Goal: Complete application form: Complete application form

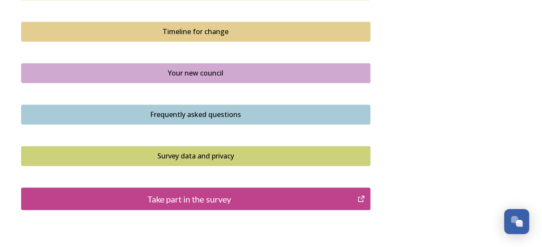
scroll to position [629, 0]
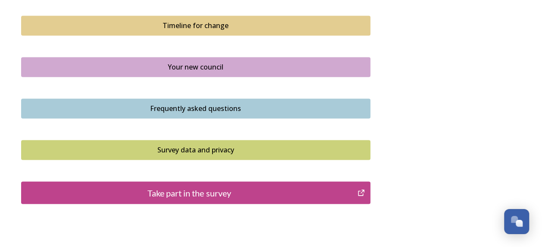
click at [272, 187] on div "Take part in the survey" at bounding box center [189, 192] width 327 height 13
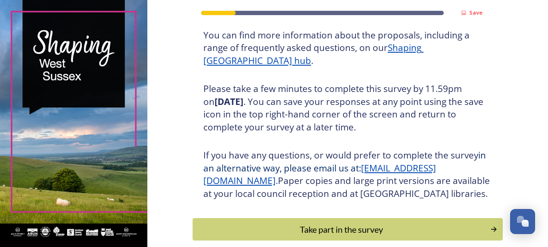
scroll to position [167, 0]
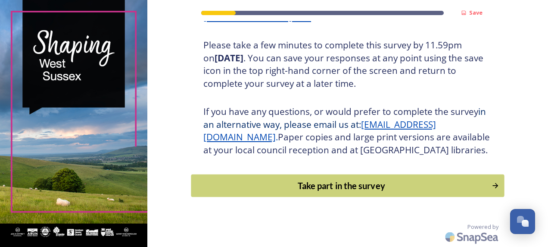
click at [314, 188] on div "Take part in the survey" at bounding box center [341, 185] width 291 height 13
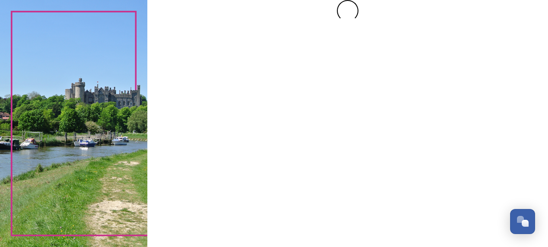
scroll to position [0, 0]
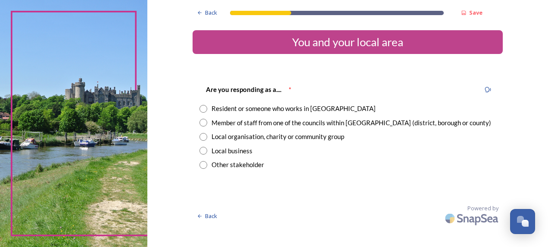
click at [203, 123] on input "radio" at bounding box center [204, 123] width 8 height 8
radio input "true"
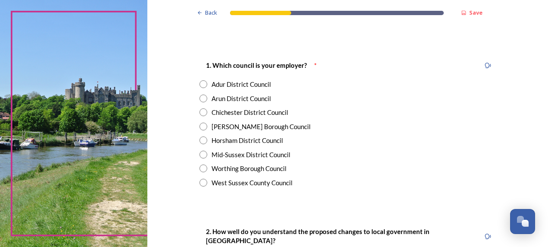
scroll to position [150, 0]
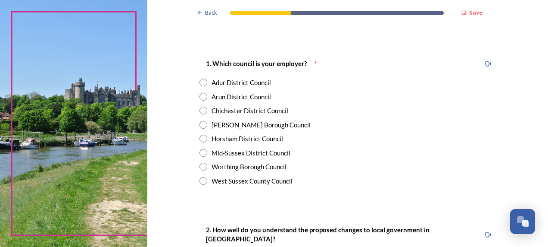
click at [200, 181] on input "radio" at bounding box center [204, 181] width 8 height 8
radio input "true"
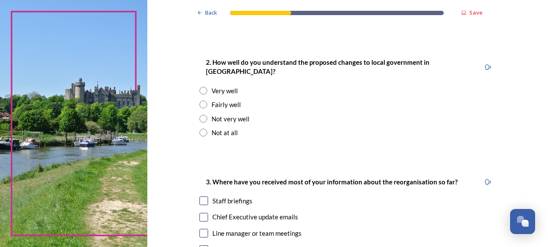
scroll to position [322, 0]
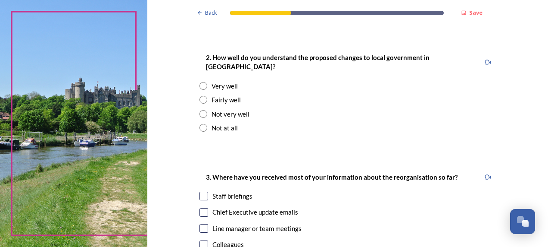
click at [200, 110] on input "radio" at bounding box center [204, 114] width 8 height 8
radio input "true"
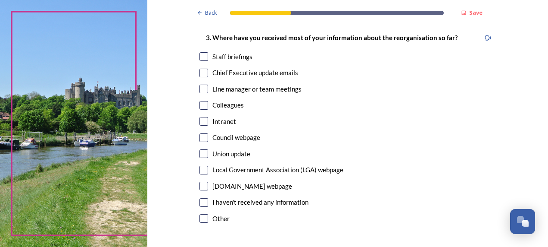
scroll to position [462, 0]
click at [201, 84] on input "checkbox" at bounding box center [204, 88] width 9 height 9
checkbox input "true"
click at [201, 116] on input "checkbox" at bounding box center [204, 120] width 9 height 9
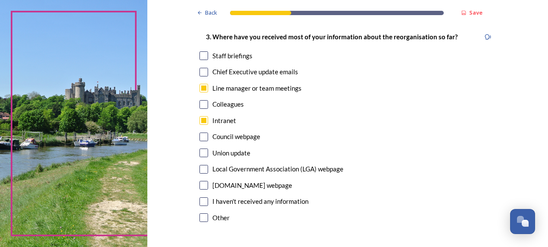
checkbox input "false"
click at [200, 132] on input "checkbox" at bounding box center [204, 136] width 9 height 9
checkbox input "true"
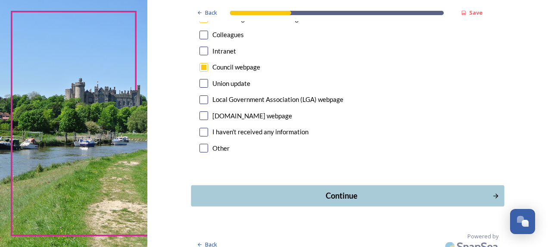
click at [405, 190] on div "Continue" at bounding box center [342, 196] width 292 height 12
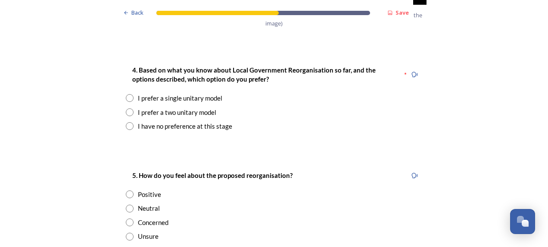
scroll to position [1139, 0]
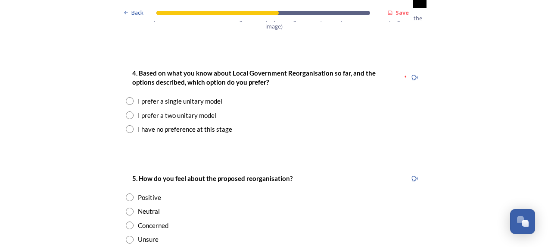
click at [126, 111] on input "radio" at bounding box center [130, 115] width 8 height 8
radio input "true"
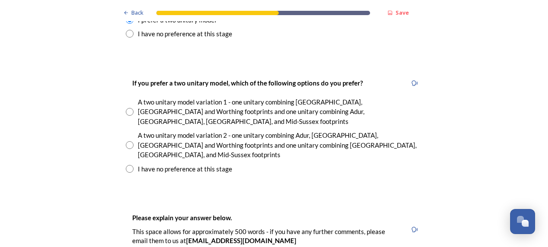
scroll to position [1238, 0]
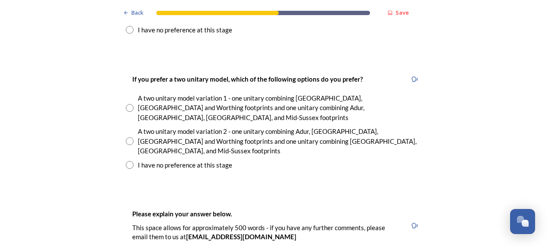
click at [126, 137] on input "radio" at bounding box center [130, 141] width 8 height 8
radio input "true"
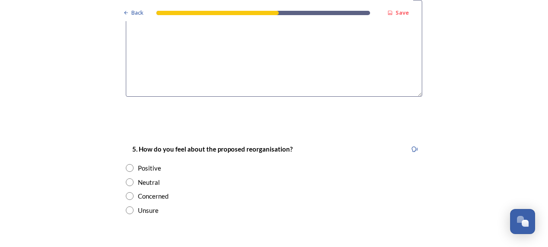
scroll to position [1513, 0]
